Goal: Information Seeking & Learning: Learn about a topic

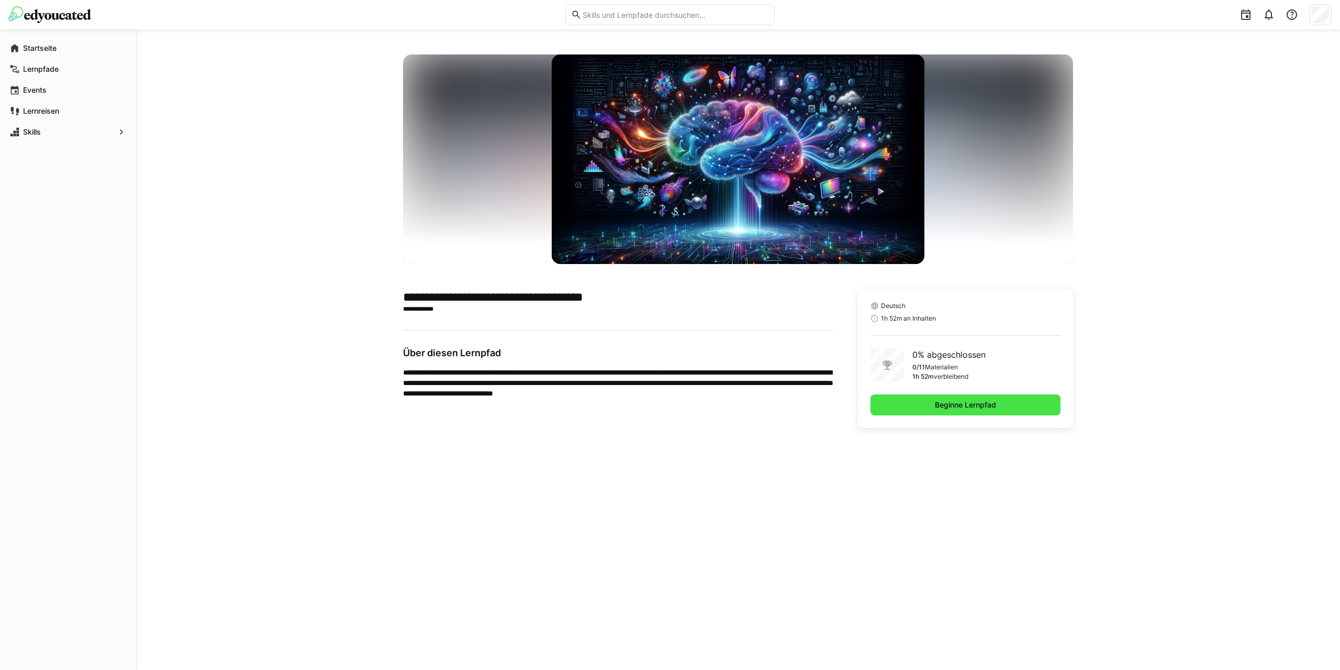
click at [963, 407] on span "Beginne Lernpfad" at bounding box center [965, 404] width 64 height 10
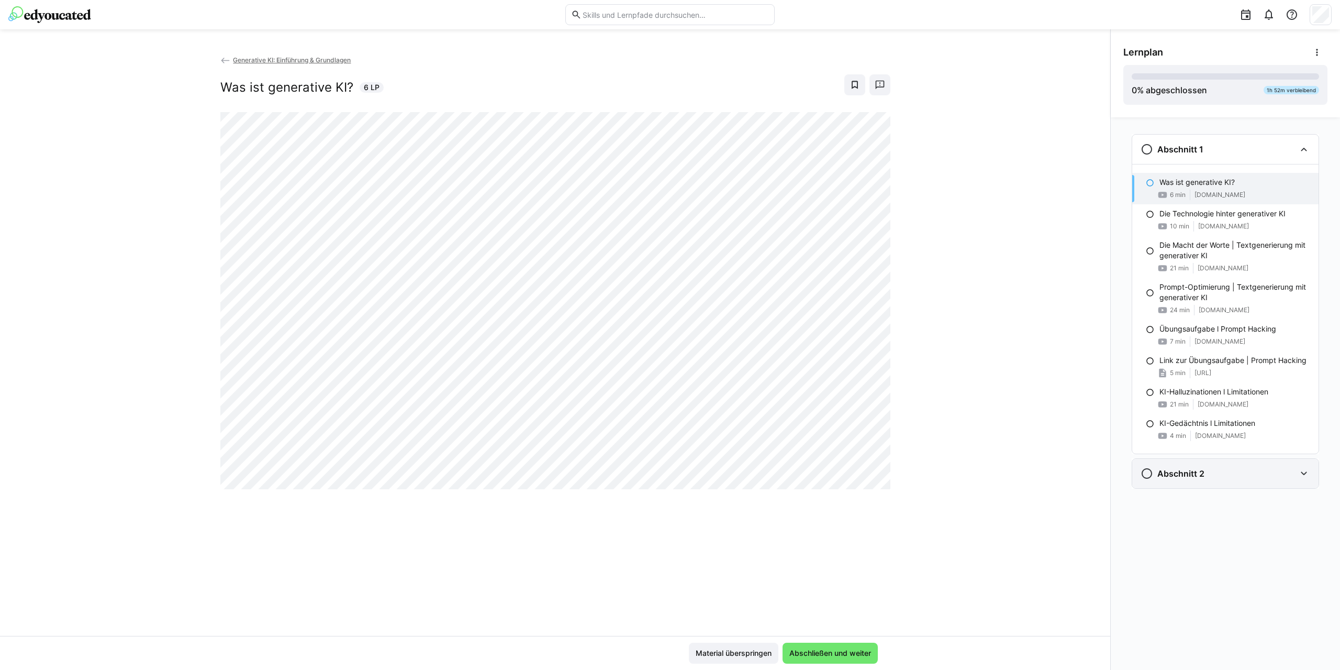
click at [1304, 474] on eds-icon at bounding box center [1304, 473] width 13 height 13
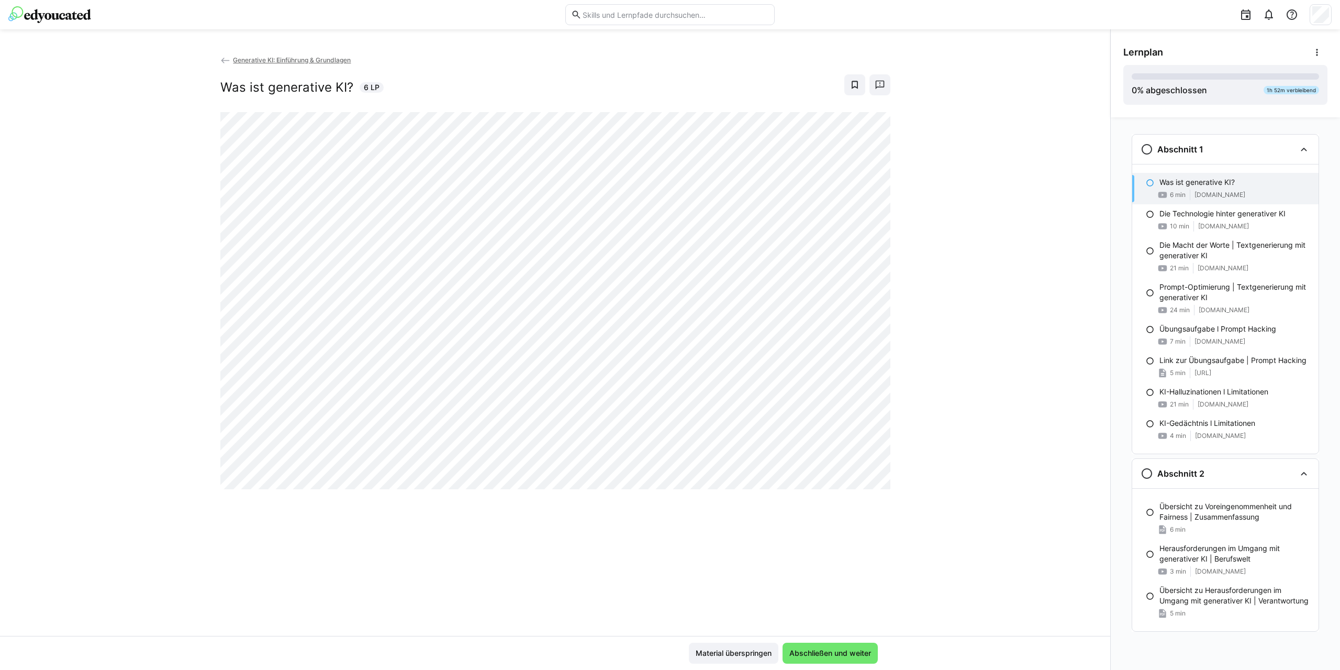
click at [1170, 183] on p "Was ist generative KI?" at bounding box center [1197, 182] width 75 height 10
click at [1151, 184] on eds-icon at bounding box center [1150, 183] width 8 height 8
click at [1150, 215] on eds-icon at bounding box center [1150, 214] width 8 height 8
click at [1149, 184] on eds-icon at bounding box center [1150, 183] width 8 height 8
click at [846, 647] on span "Abschließen und weiter" at bounding box center [830, 652] width 95 height 21
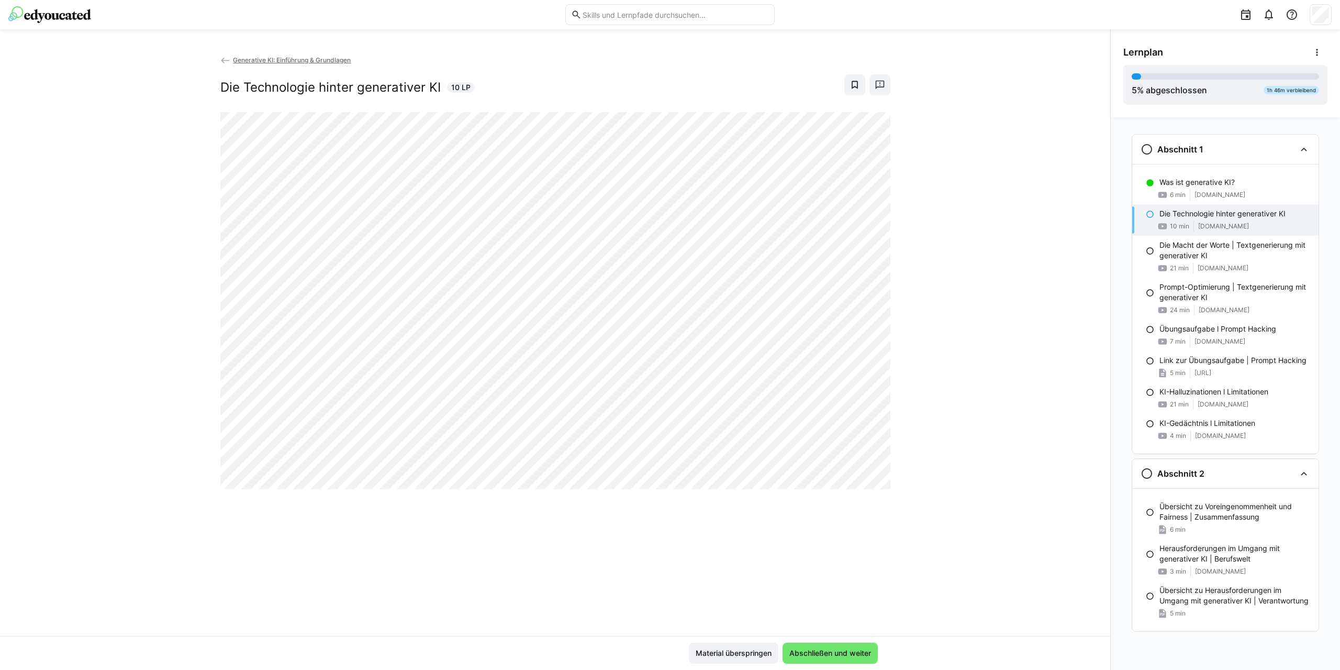
click at [1215, 210] on p "Die Technologie hinter generativer KI" at bounding box center [1223, 213] width 126 height 10
click at [1208, 183] on p "Was ist generative KI?" at bounding box center [1197, 182] width 75 height 10
click at [1216, 216] on p "Die Technologie hinter generativer KI" at bounding box center [1223, 213] width 126 height 10
click at [818, 656] on span "Abschließen und weiter" at bounding box center [830, 653] width 85 height 10
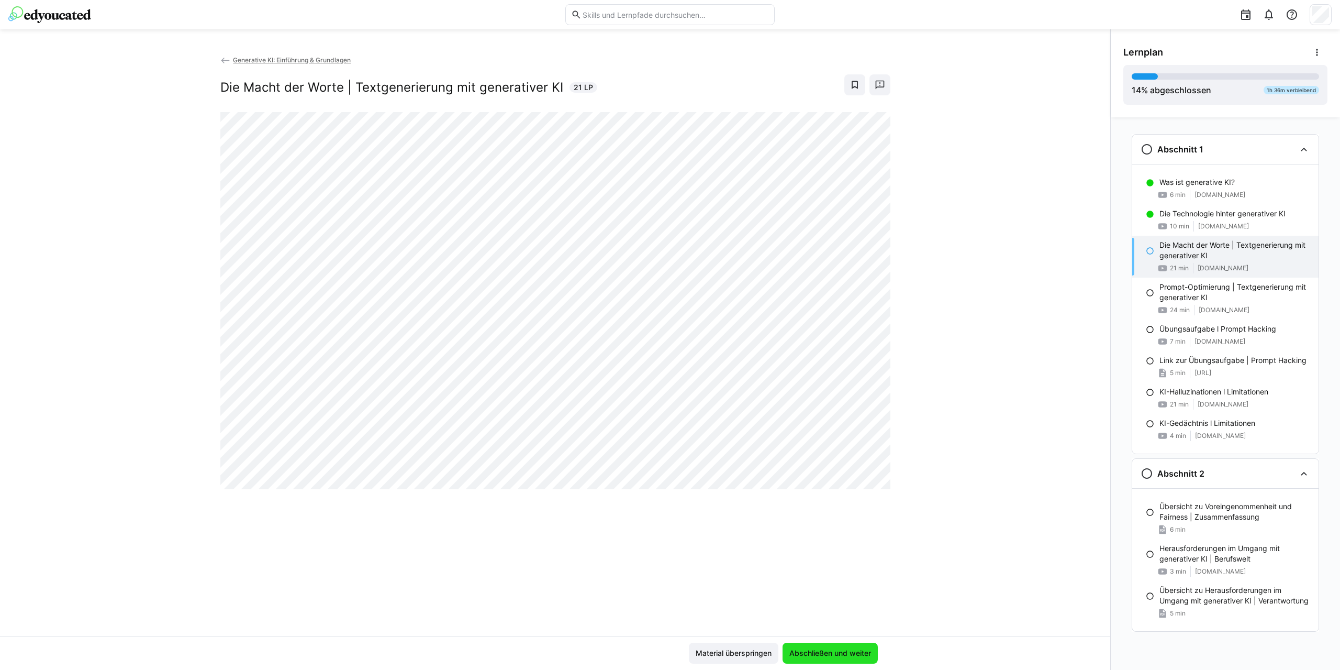
click at [806, 646] on span "Abschließen und weiter" at bounding box center [830, 652] width 95 height 21
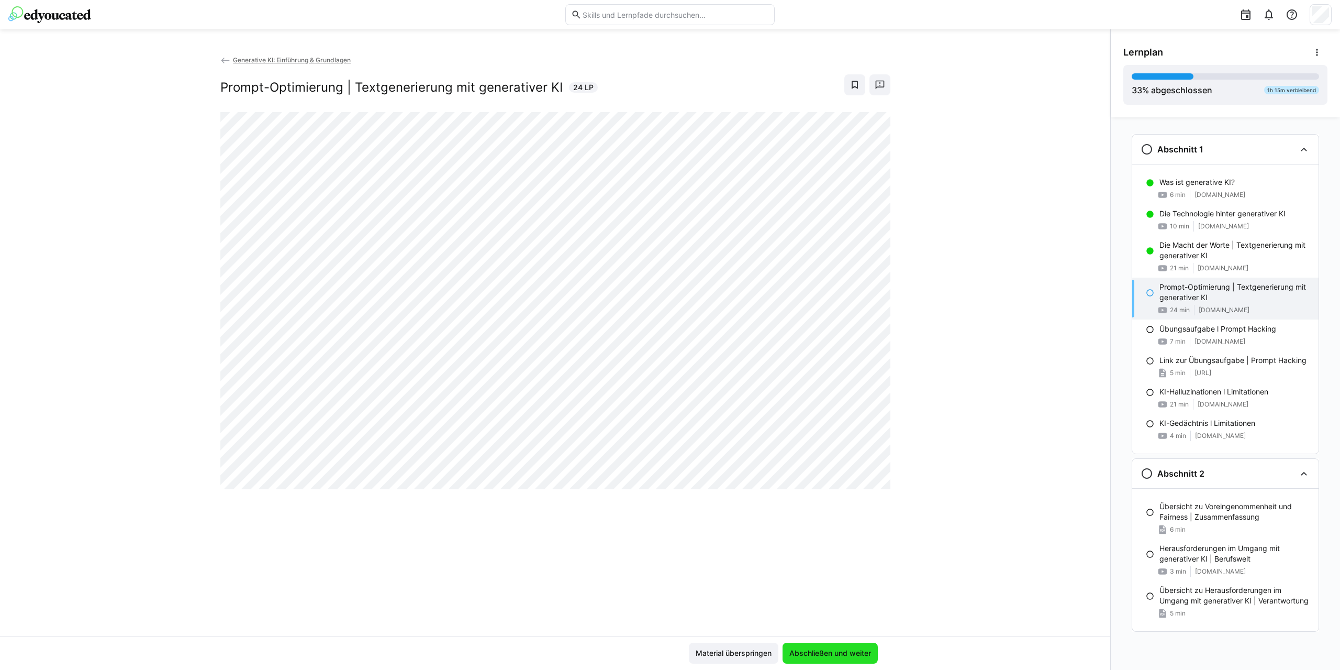
click at [843, 650] on span "Abschließen und weiter" at bounding box center [830, 653] width 85 height 10
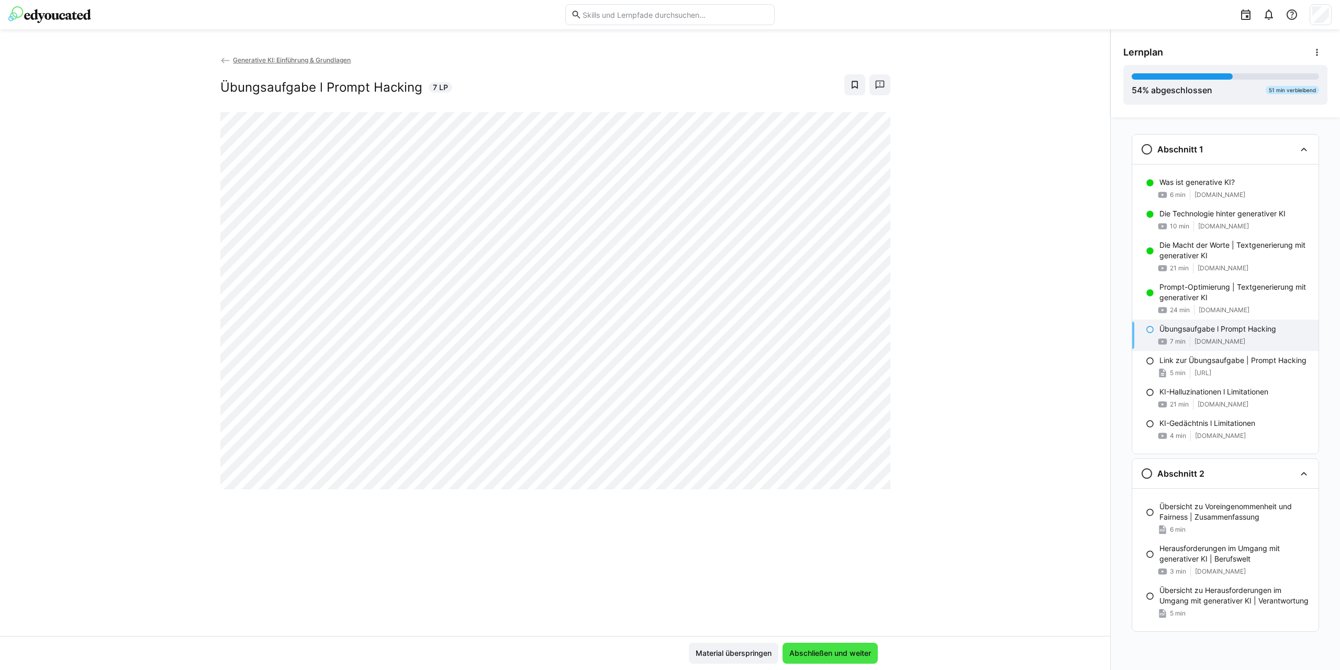
click at [850, 662] on span "Abschließen und weiter" at bounding box center [830, 652] width 95 height 21
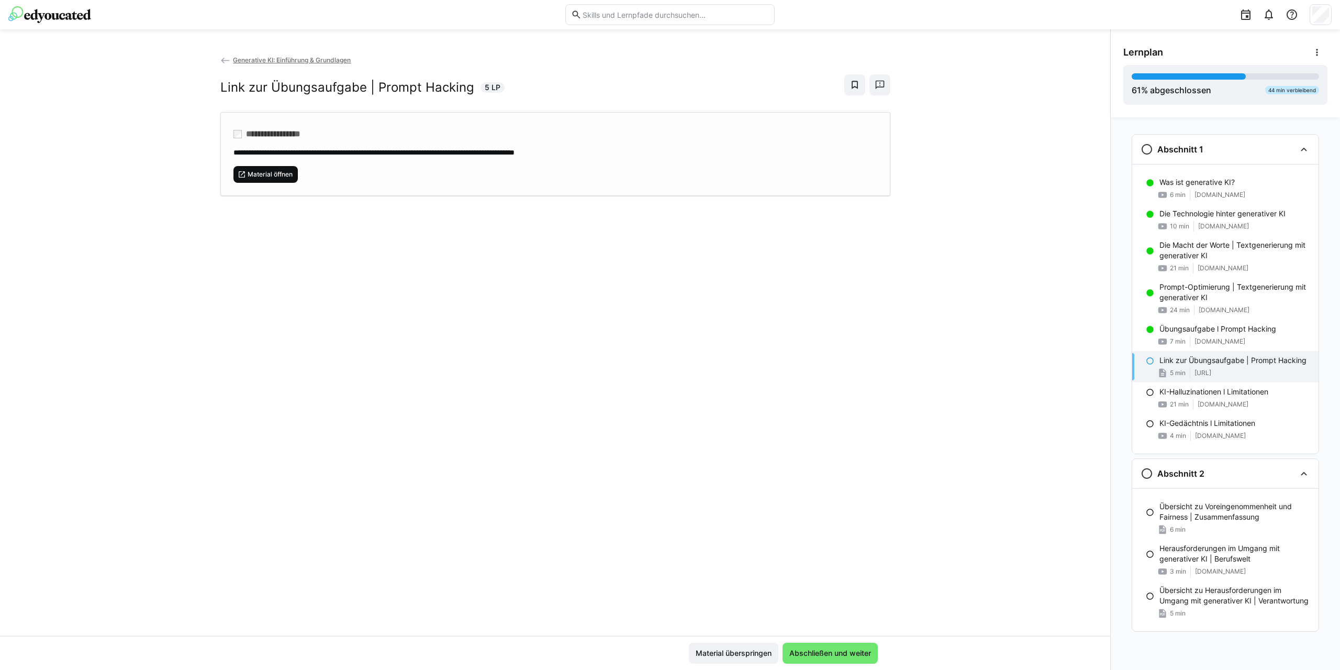
click at [285, 172] on span "Material öffnen" at bounding box center [270, 174] width 47 height 8
click at [833, 653] on span "Abschließen und weiter" at bounding box center [830, 653] width 85 height 10
